Goal: Task Accomplishment & Management: Complete application form

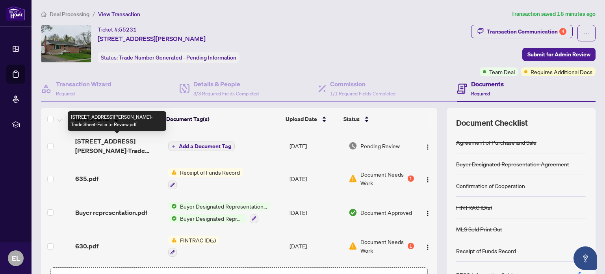
click at [109, 142] on span "[STREET_ADDRESS][PERSON_NAME]-Trade Sheet-Ealia to Review.pdf" at bounding box center [118, 145] width 86 height 19
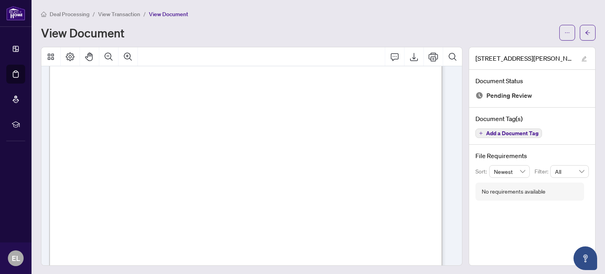
scroll to position [214, 0]
click at [409, 56] on icon "Export" at bounding box center [413, 56] width 9 height 9
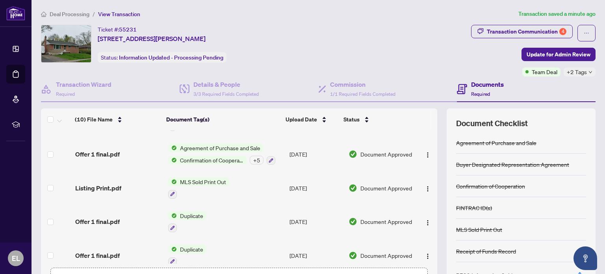
scroll to position [194, 0]
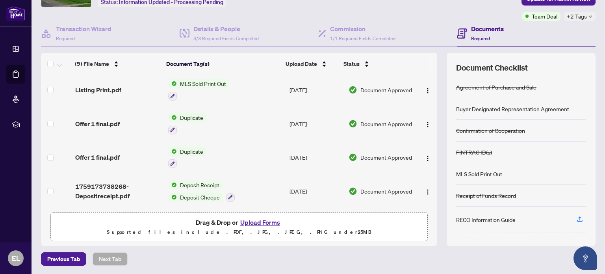
scroll to position [160, 0]
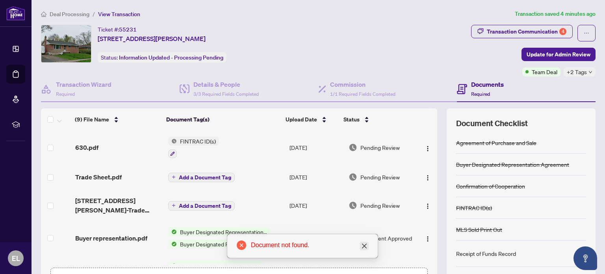
click at [363, 248] on icon "close" at bounding box center [364, 246] width 6 height 6
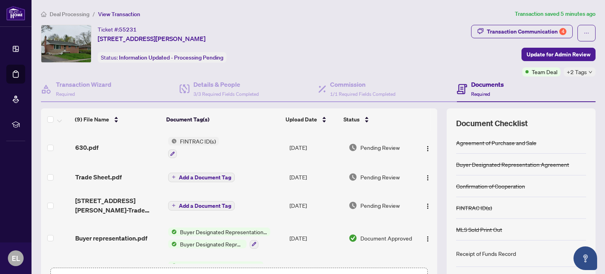
click at [192, 137] on span "FINTRAC ID(s)" at bounding box center [198, 141] width 42 height 9
click at [87, 144] on span "630.pdf" at bounding box center [86, 147] width 23 height 9
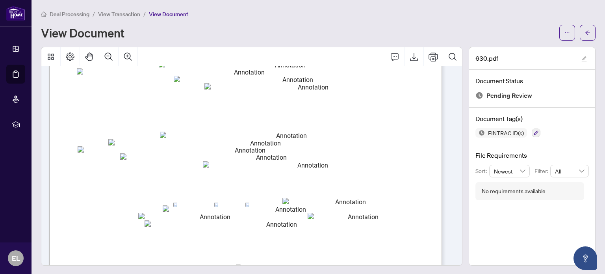
scroll to position [111, 0]
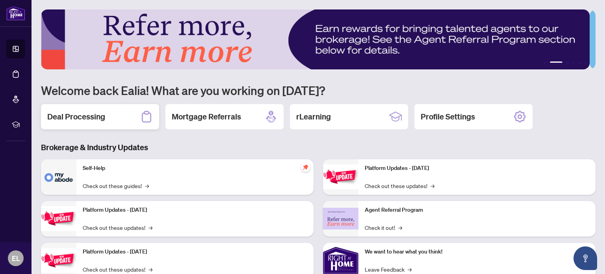
click at [82, 120] on h2 "Deal Processing" at bounding box center [76, 116] width 58 height 11
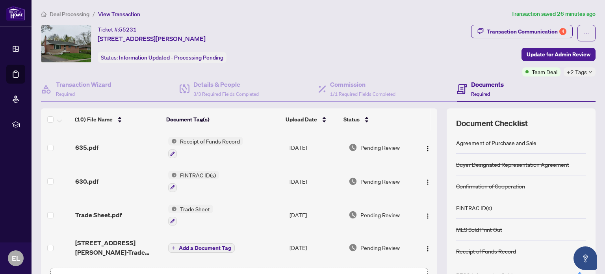
scroll to position [194, 0]
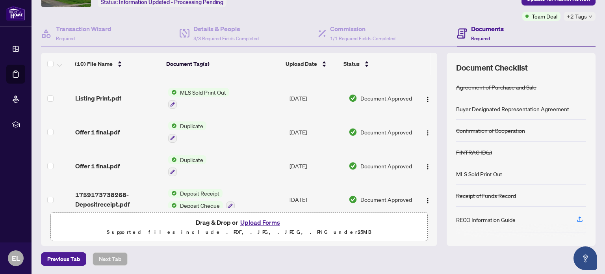
click at [257, 221] on button "Upload Forms" at bounding box center [260, 222] width 44 height 10
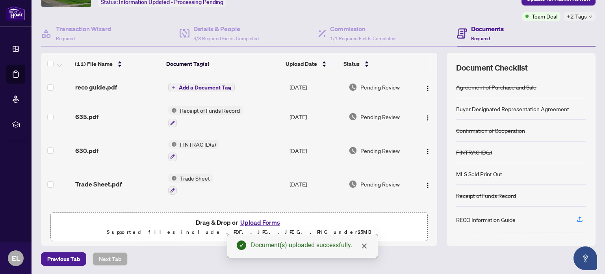
scroll to position [0, 0]
click at [192, 85] on span "Add a Document Tag" at bounding box center [205, 88] width 52 height 6
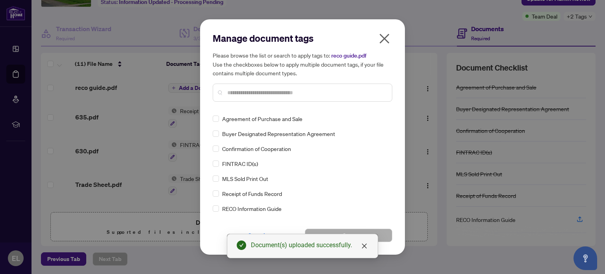
click at [237, 94] on input "text" at bounding box center [306, 92] width 158 height 9
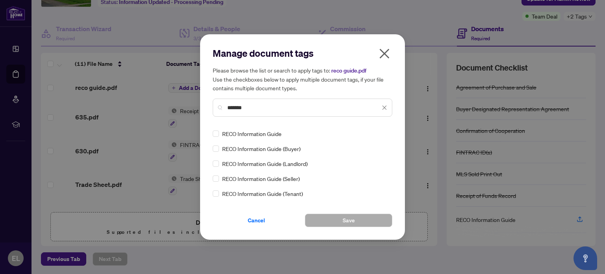
type input "*******"
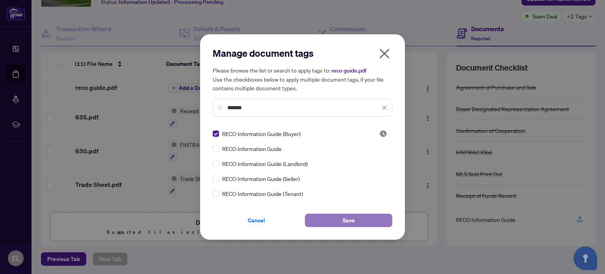
click at [343, 219] on button "Save" at bounding box center [348, 219] width 87 height 13
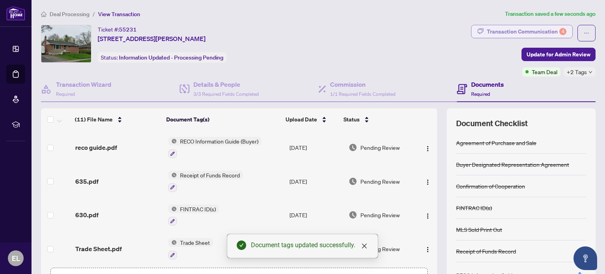
click at [531, 30] on div "Transaction Communication 4" at bounding box center [527, 31] width 80 height 13
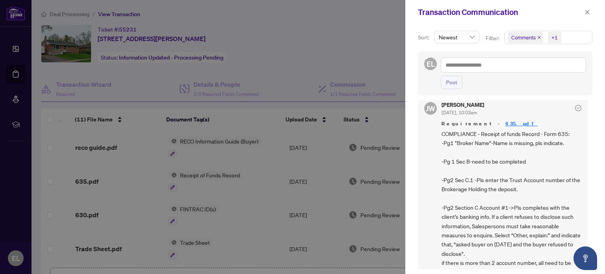
scroll to position [230, 0]
click at [505, 122] on link "635.pdf" at bounding box center [521, 123] width 32 height 7
click at [585, 13] on icon "close" at bounding box center [587, 12] width 6 height 6
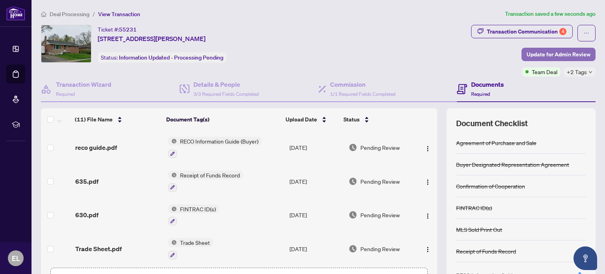
click at [540, 56] on span "Update for Admin Review" at bounding box center [558, 54] width 64 height 13
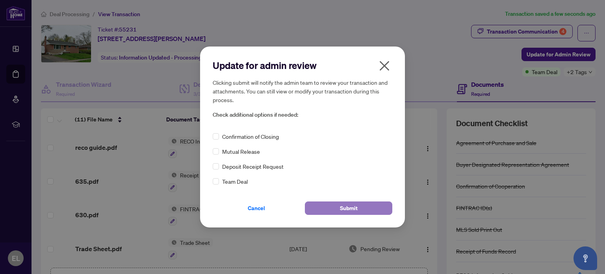
click at [364, 205] on button "Submit" at bounding box center [348, 207] width 87 height 13
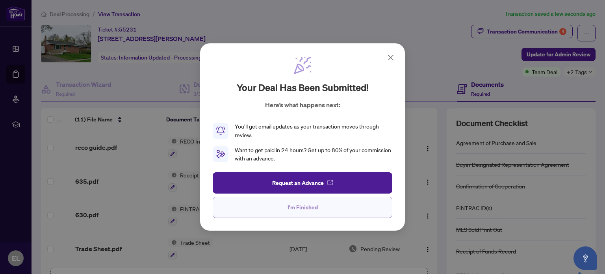
click at [332, 207] on button "I'm Finished" at bounding box center [303, 206] width 180 height 21
